Goal: Information Seeking & Learning: Check status

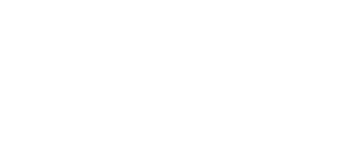
select select
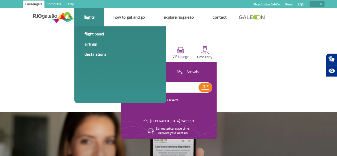
click at [90, 45] on link "Airlines" at bounding box center [119, 44] width 71 height 6
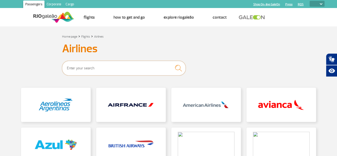
click at [91, 71] on input "text" at bounding box center [124, 68] width 124 height 15
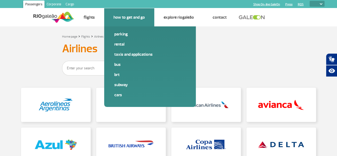
click at [123, 16] on link "How to get and go" at bounding box center [129, 17] width 31 height 5
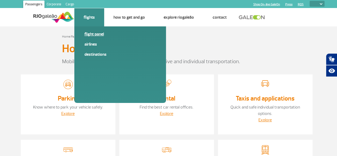
click at [91, 34] on link "Flight panel" at bounding box center [119, 34] width 71 height 6
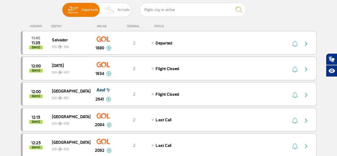
scroll to position [27, 0]
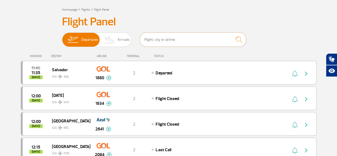
click at [156, 40] on input "text" at bounding box center [193, 40] width 107 height 14
type input "Vitoria"
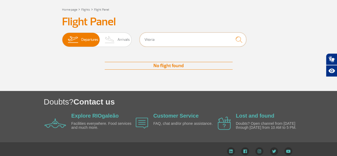
drag, startPoint x: 155, startPoint y: 40, endPoint x: 138, endPoint y: 40, distance: 16.8
click at [138, 40] on div "Departures Arrivals Vitoria" at bounding box center [168, 41] width 213 height 16
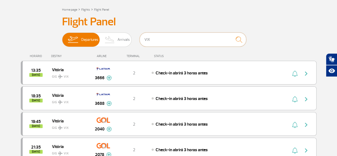
drag, startPoint x: 160, startPoint y: 39, endPoint x: 139, endPoint y: 38, distance: 21.4
click at [139, 38] on div "Departures Arrivals VIX" at bounding box center [168, 41] width 213 height 16
click at [122, 39] on span "Arrivals" at bounding box center [124, 40] width 12 height 14
click at [62, 37] on input "Departures Arrivals" at bounding box center [62, 37] width 0 height 0
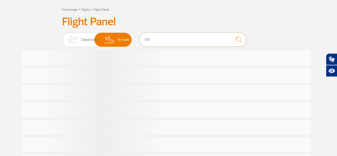
drag, startPoint x: 155, startPoint y: 40, endPoint x: 137, endPoint y: 41, distance: 18.2
click at [137, 41] on div "Departures Arrivals VIX" at bounding box center [168, 41] width 213 height 16
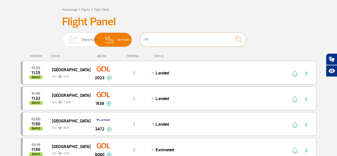
type input "FRA"
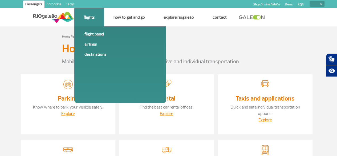
click at [89, 35] on link "Flight panel" at bounding box center [119, 34] width 71 height 6
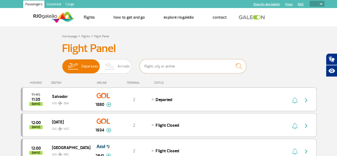
click at [165, 65] on input "text" at bounding box center [193, 66] width 107 height 14
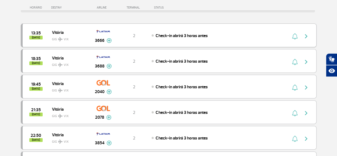
scroll to position [80, 0]
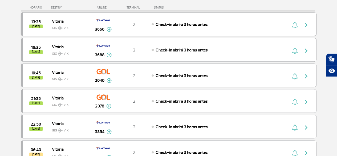
type input "VIX"
drag, startPoint x: 209, startPoint y: 24, endPoint x: 154, endPoint y: 26, distance: 55.5
click at [154, 26] on div "Check-in abrirá 3 horas antes" at bounding box center [211, 24] width 118 height 6
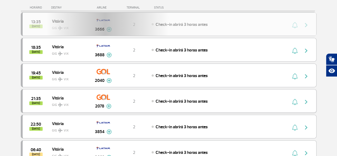
copy span "Check-in abrirá 3 horas antes"
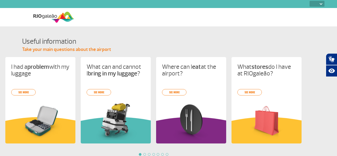
select select
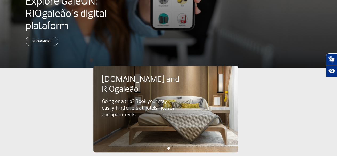
scroll to position [240, 0]
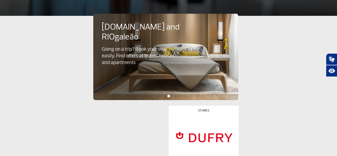
click at [0, 0] on img at bounding box center [0, 0] width 0 height 0
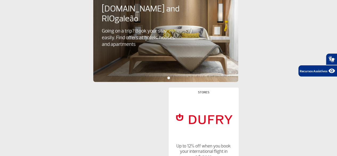
scroll to position [267, 0]
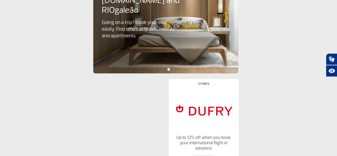
click at [0, 0] on img at bounding box center [0, 0] width 0 height 0
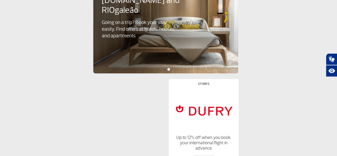
scroll to position [0, 0]
click at [0, 0] on img at bounding box center [0, 0] width 0 height 0
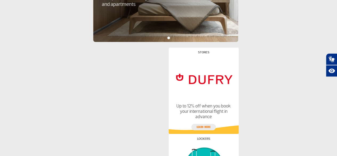
scroll to position [298, 0]
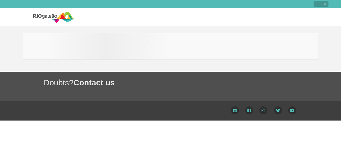
select select
